Goal: Information Seeking & Learning: Learn about a topic

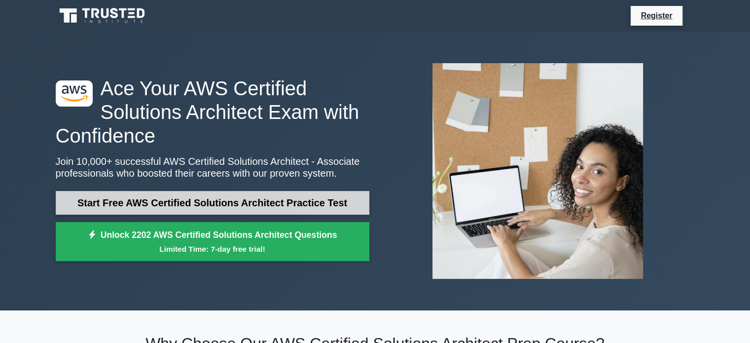
click at [281, 195] on link "Start Free AWS Certified Solutions Architect Practice Test" at bounding box center [213, 203] width 314 height 24
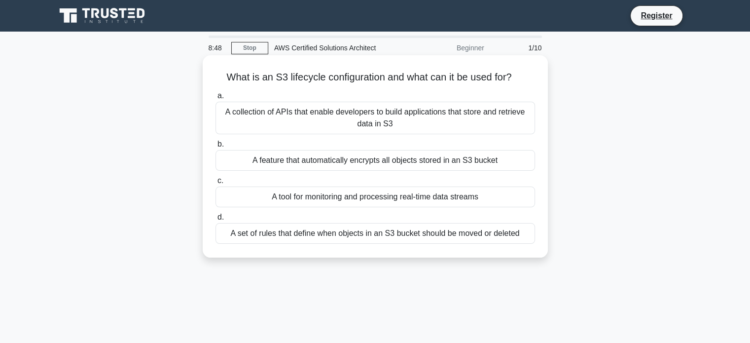
click at [308, 128] on div "A collection of APIs that enable developers to build applications that store an…" at bounding box center [374, 118] width 319 height 33
click at [215, 99] on input "a. A collection of APIs that enable developers to build applications that store…" at bounding box center [215, 96] width 0 height 6
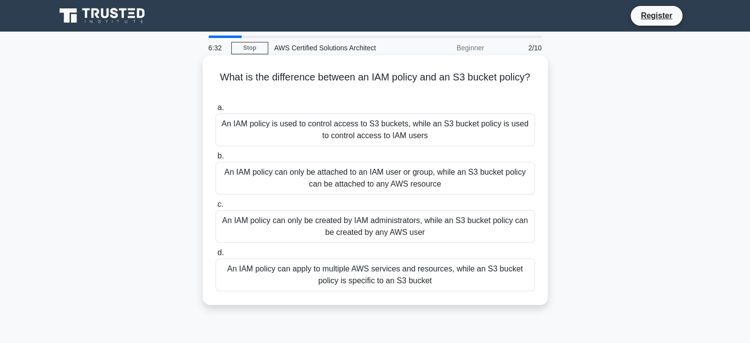
click at [307, 216] on div "An IAM policy can only be created by IAM administrators, while an S3 bucket pol…" at bounding box center [374, 226] width 319 height 33
click at [215, 208] on input "c. An IAM policy can only be created by IAM administrators, while an S3 bucket …" at bounding box center [215, 204] width 0 height 6
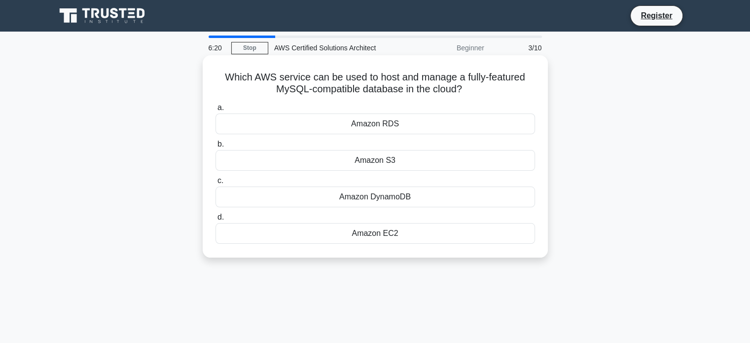
click at [321, 123] on div "Amazon RDS" at bounding box center [374, 123] width 319 height 21
click at [215, 111] on input "a. Amazon RDS" at bounding box center [215, 108] width 0 height 6
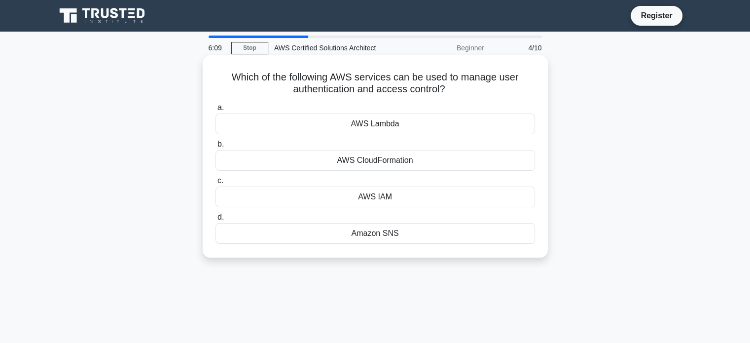
click at [329, 189] on div "AWS IAM" at bounding box center [374, 196] width 319 height 21
click at [215, 184] on input "c. AWS IAM" at bounding box center [215, 180] width 0 height 6
click at [337, 127] on div "Amazon RDS" at bounding box center [374, 123] width 319 height 21
click at [215, 111] on input "a. Amazon RDS" at bounding box center [215, 108] width 0 height 6
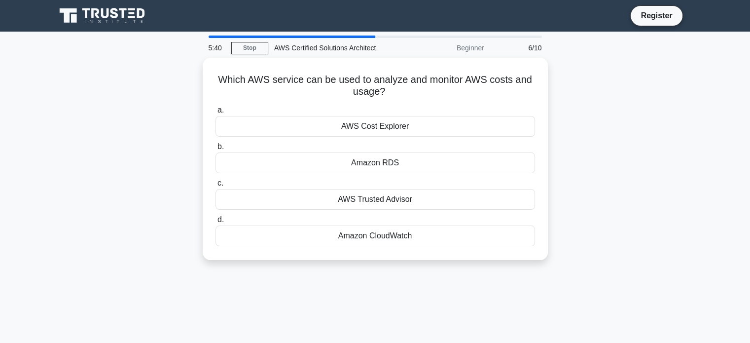
click at [337, 127] on div "AWS Cost Explorer" at bounding box center [374, 126] width 319 height 21
click at [215, 113] on input "a. AWS Cost Explorer" at bounding box center [215, 110] width 0 height 6
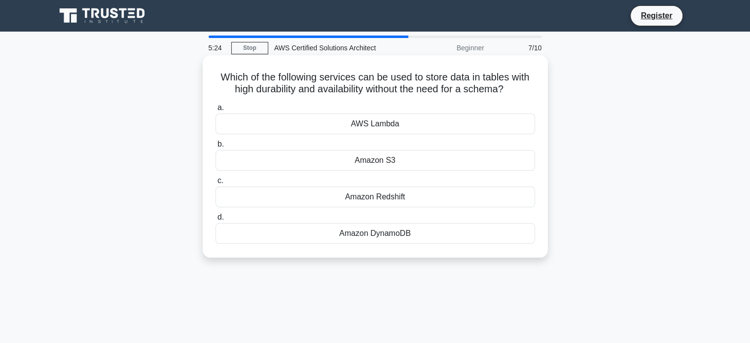
click at [375, 241] on div "Amazon DynamoDB" at bounding box center [374, 233] width 319 height 21
click at [215, 220] on input "d. Amazon DynamoDB" at bounding box center [215, 217] width 0 height 6
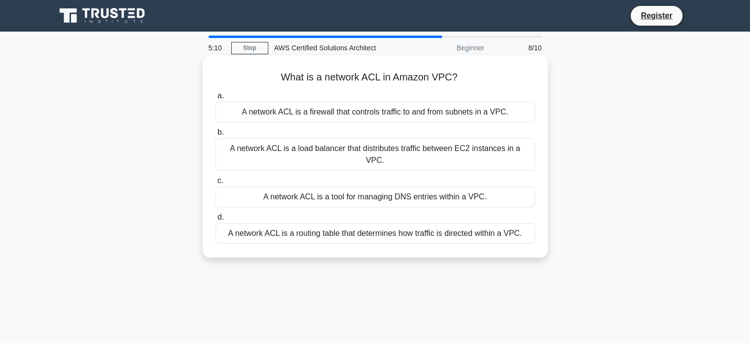
click at [333, 111] on div "A network ACL is a firewall that controls traffic to and from subnets in a VPC." at bounding box center [374, 112] width 319 height 21
click at [215, 99] on input "a. A network ACL is a firewall that controls traffic to and from subnets in a V…" at bounding box center [215, 96] width 0 height 6
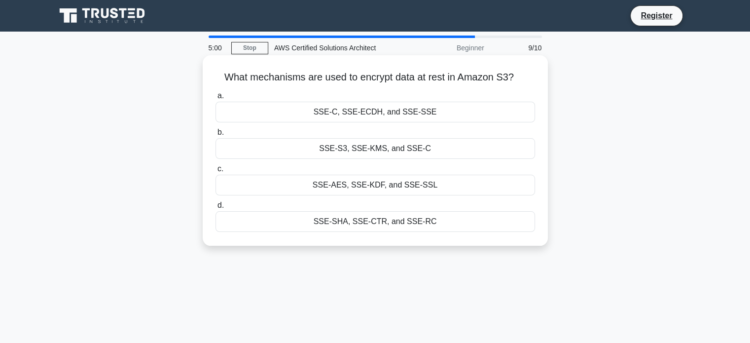
click at [341, 147] on div "SSE-S3, SSE-KMS, and SSE-C" at bounding box center [374, 148] width 319 height 21
click at [215, 136] on input "b. SSE-S3, SSE-KMS, and SSE-C" at bounding box center [215, 132] width 0 height 6
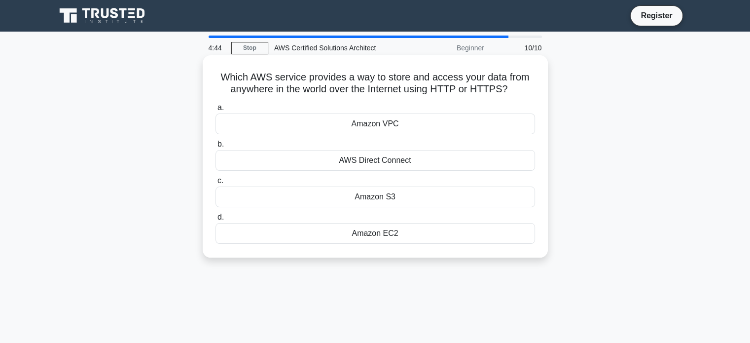
click at [357, 193] on div "Amazon S3" at bounding box center [374, 196] width 319 height 21
click at [215, 184] on input "c. Amazon S3" at bounding box center [215, 180] width 0 height 6
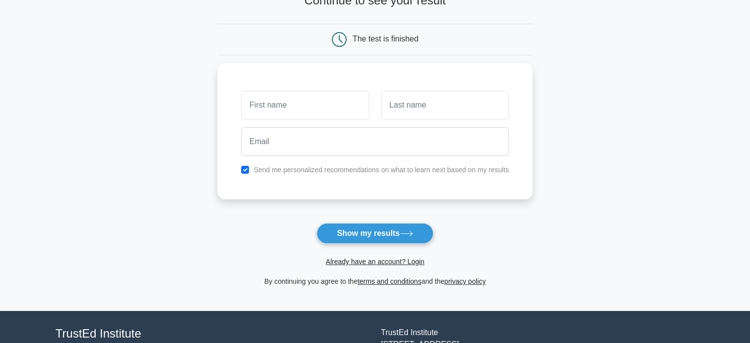
scroll to position [101, 0]
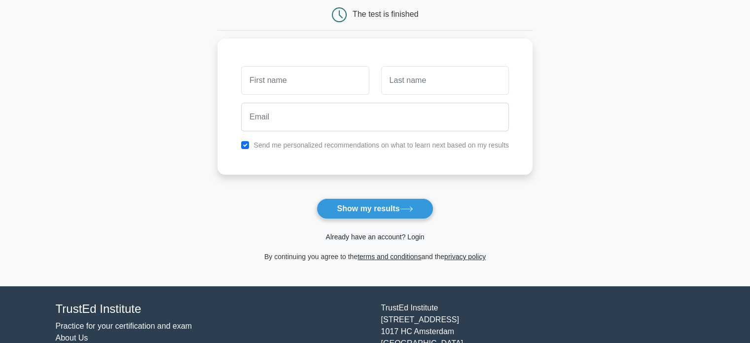
click at [375, 234] on link "Already have an account? Login" at bounding box center [374, 237] width 99 height 8
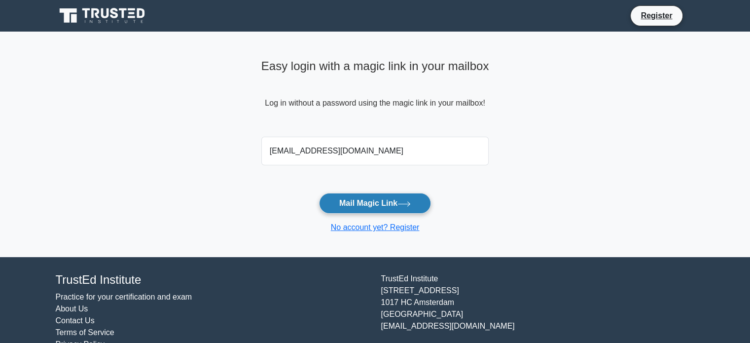
type input "sudhinswain@gmail.com"
click at [361, 198] on button "Mail Magic Link" at bounding box center [375, 203] width 112 height 21
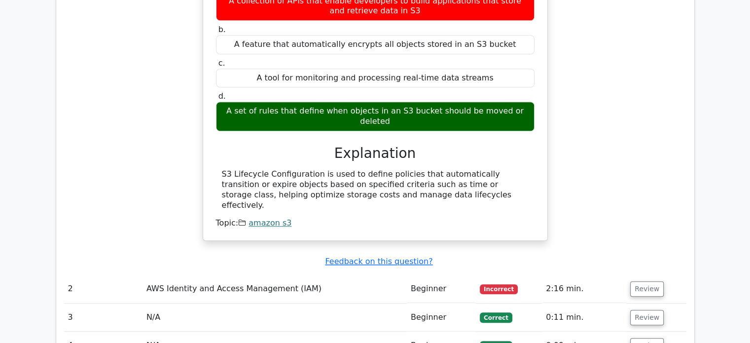
scroll to position [887, 0]
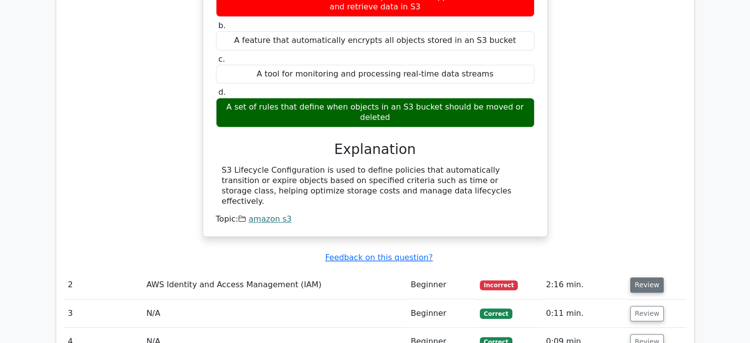
click at [638, 277] on button "Review" at bounding box center [647, 284] width 34 height 15
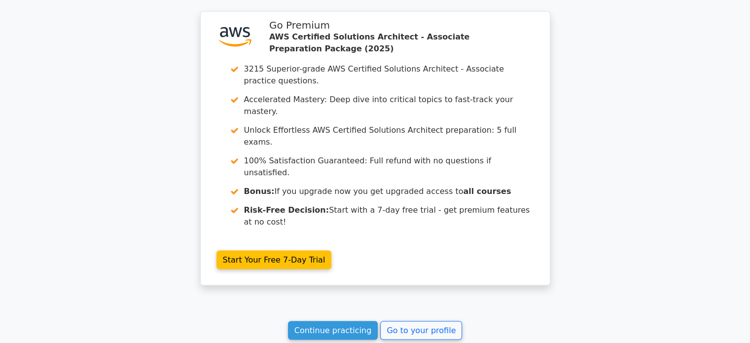
scroll to position [1816, 0]
click at [339, 321] on link "Continue practicing" at bounding box center [333, 330] width 90 height 19
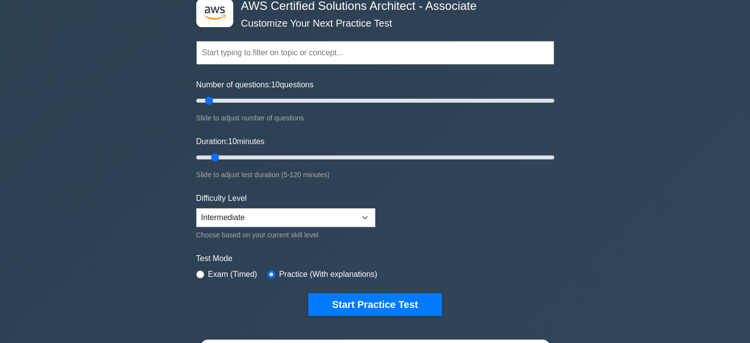
scroll to position [57, 0]
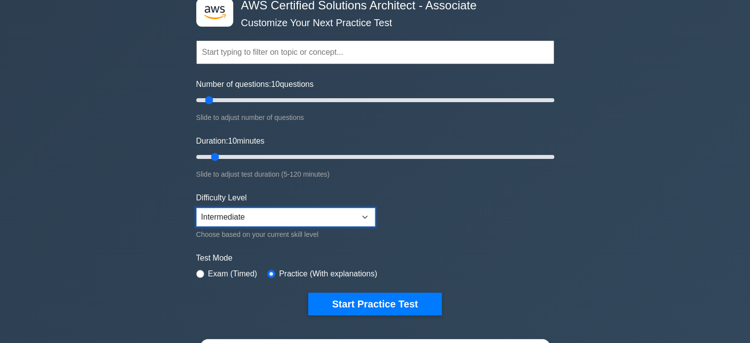
click at [358, 214] on select "Beginner Intermediate Expert" at bounding box center [285, 217] width 179 height 19
click at [196, 208] on select "Beginner Intermediate Expert" at bounding box center [285, 217] width 179 height 19
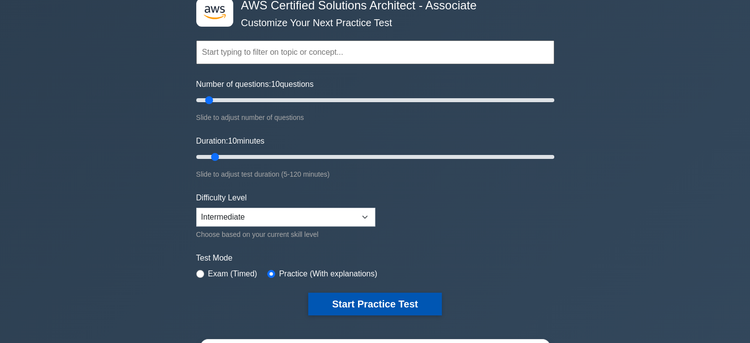
click at [327, 297] on button "Start Practice Test" at bounding box center [374, 303] width 133 height 23
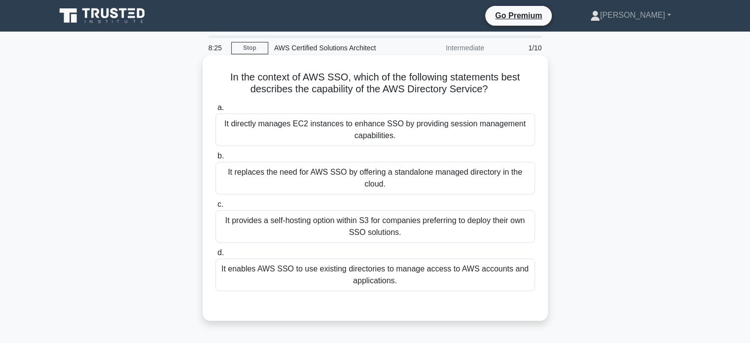
click at [330, 269] on div "It enables AWS SSO to use existing directories to manage access to AWS accounts…" at bounding box center [374, 274] width 319 height 33
click at [215, 256] on input "d. It enables AWS SSO to use existing directories to manage access to AWS accou…" at bounding box center [215, 252] width 0 height 6
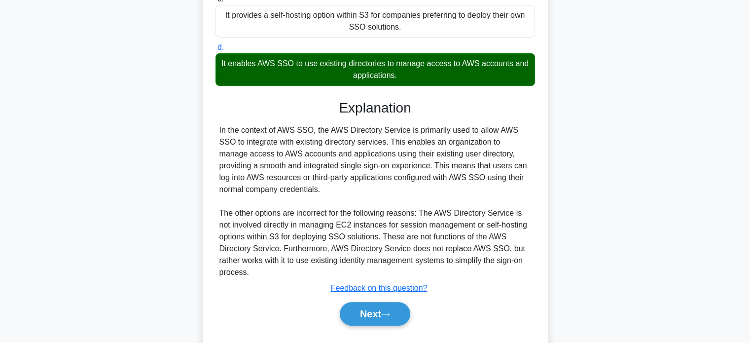
scroll to position [229, 0]
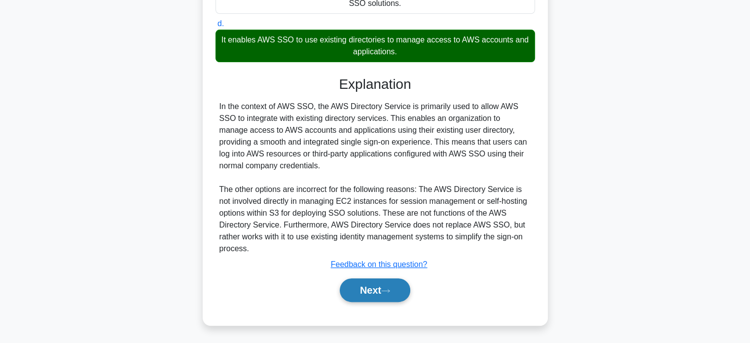
click at [373, 289] on button "Next" at bounding box center [375, 290] width 70 height 24
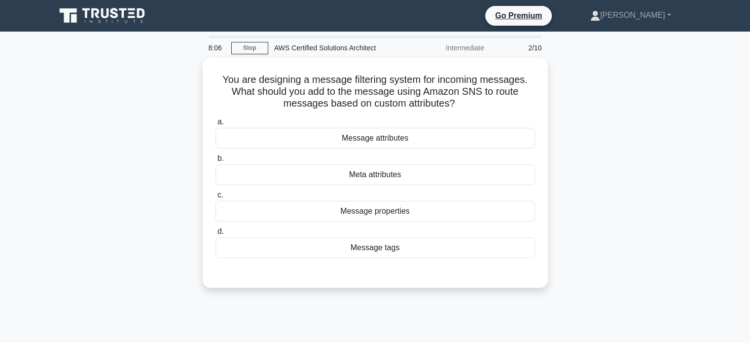
scroll to position [0, 0]
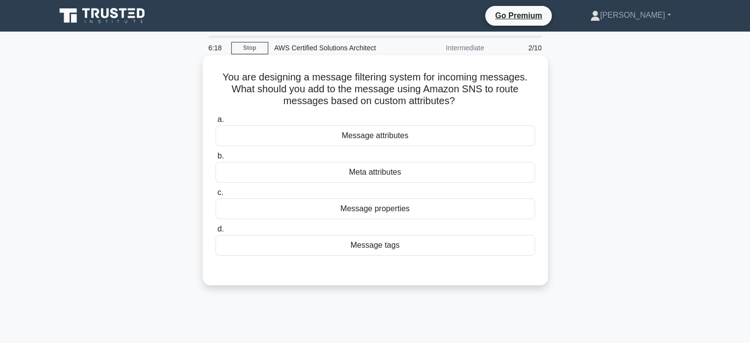
click at [373, 139] on div "Message attributes" at bounding box center [374, 135] width 319 height 21
click at [215, 123] on input "a. Message attributes" at bounding box center [215, 119] width 0 height 6
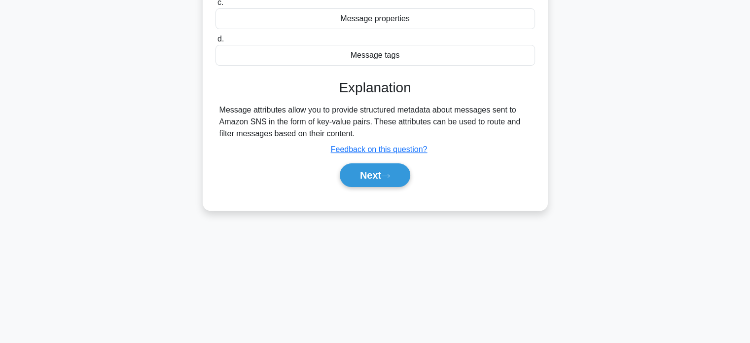
scroll to position [189, 0]
click at [363, 178] on button "Next" at bounding box center [375, 176] width 70 height 24
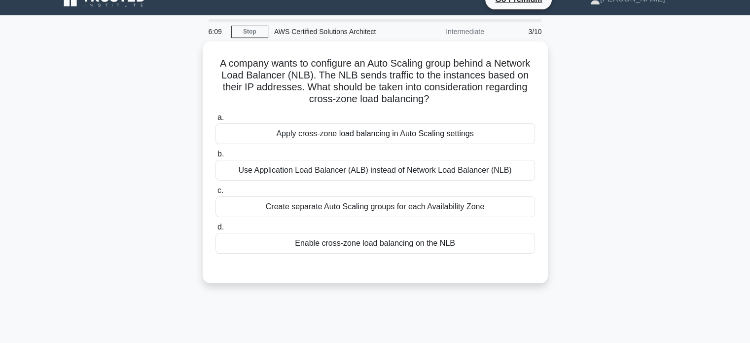
scroll to position [16, 0]
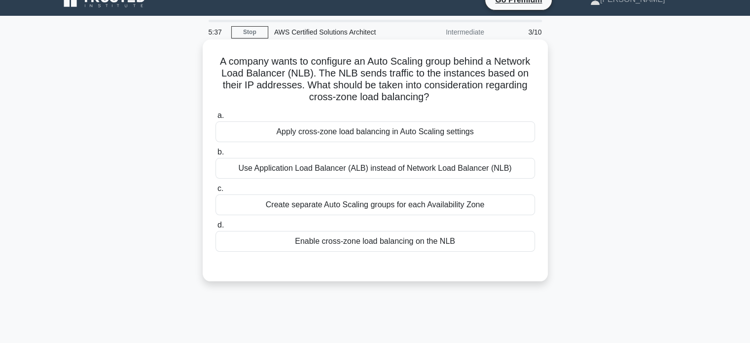
click at [330, 135] on div "Apply cross-zone load balancing in Auto Scaling settings" at bounding box center [374, 131] width 319 height 21
click at [215, 119] on input "a. Apply cross-zone load balancing in Auto Scaling settings" at bounding box center [215, 115] width 0 height 6
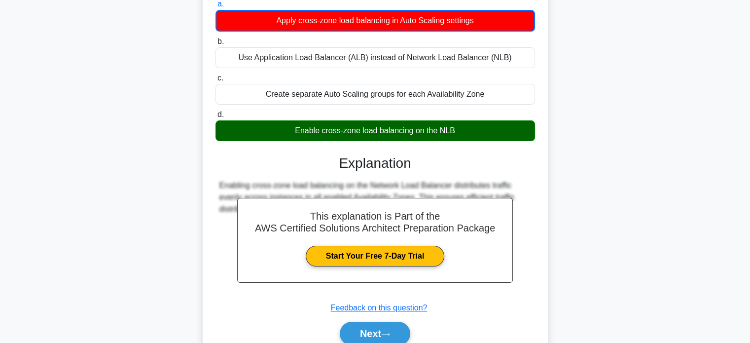
scroll to position [158, 0]
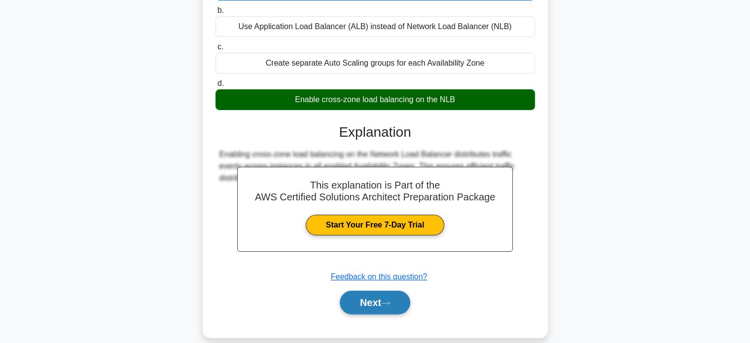
click at [373, 302] on button "Next" at bounding box center [375, 302] width 70 height 24
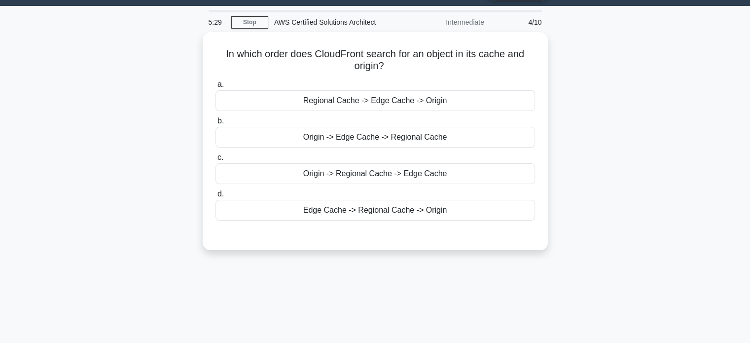
scroll to position [26, 0]
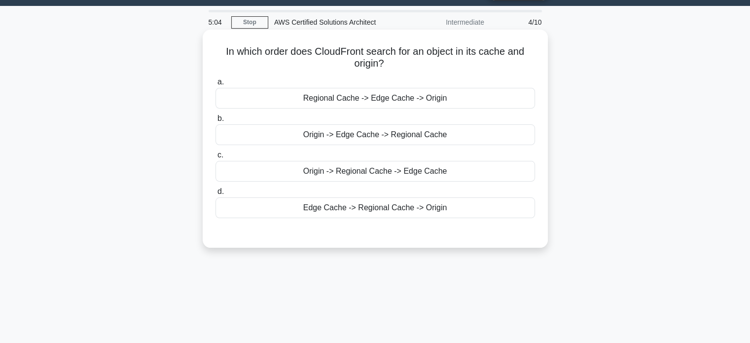
click at [298, 92] on div "Regional Cache -> Edge Cache -> Origin" at bounding box center [374, 98] width 319 height 21
click at [215, 85] on input "a. Regional Cache -> Edge Cache -> Origin" at bounding box center [215, 82] width 0 height 6
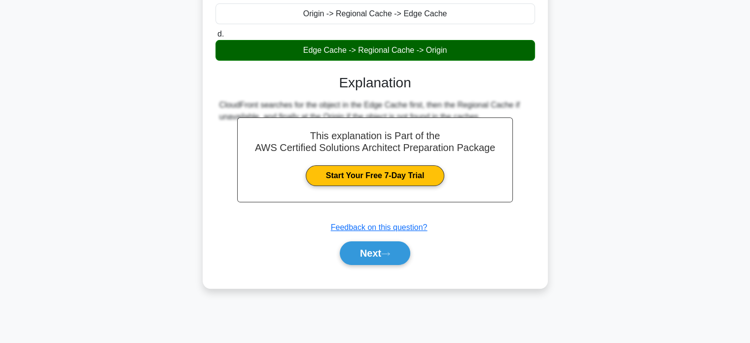
scroll to position [184, 0]
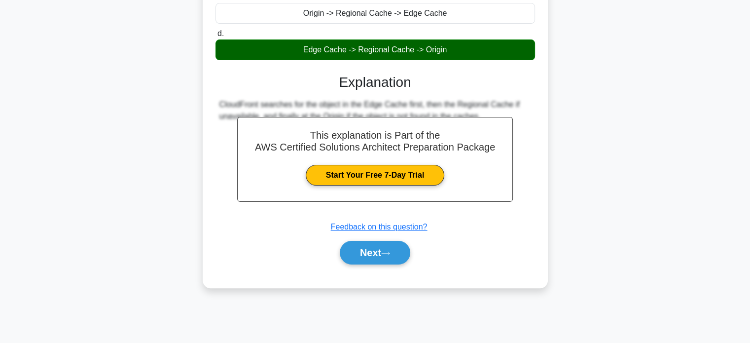
click at [376, 256] on button "Next" at bounding box center [375, 253] width 70 height 24
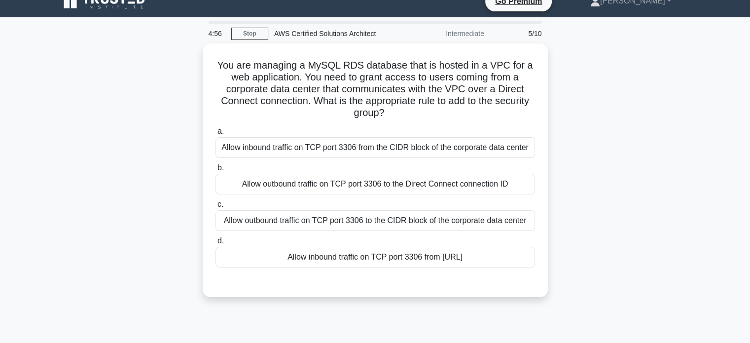
scroll to position [14, 0]
